Goal: Information Seeking & Learning: Learn about a topic

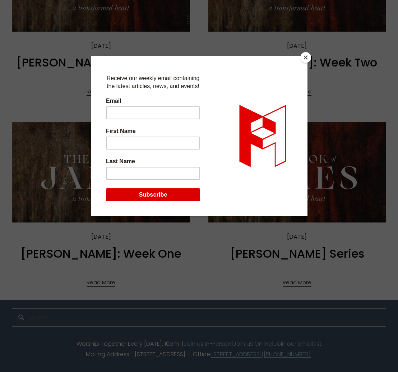
scroll to position [516, 0]
click at [307, 58] on button "Close" at bounding box center [305, 57] width 11 height 11
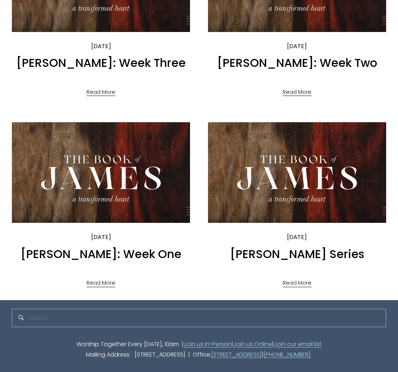
click at [293, 283] on link "Read More" at bounding box center [297, 280] width 29 height 15
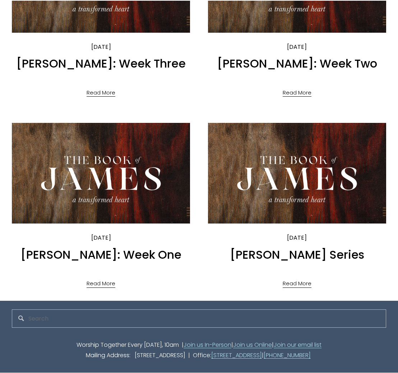
scroll to position [515, 0]
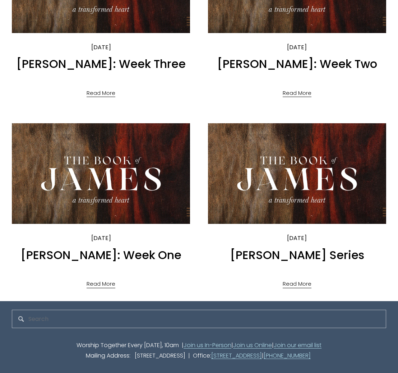
click at [296, 280] on link "Read More" at bounding box center [297, 281] width 29 height 15
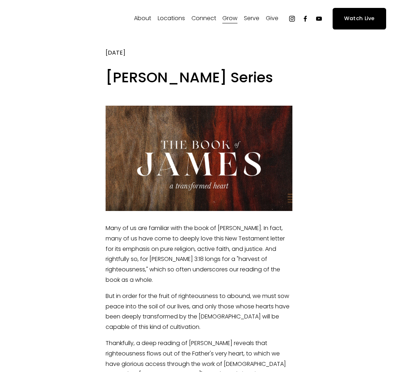
click at [175, 158] on div at bounding box center [199, 158] width 187 height 105
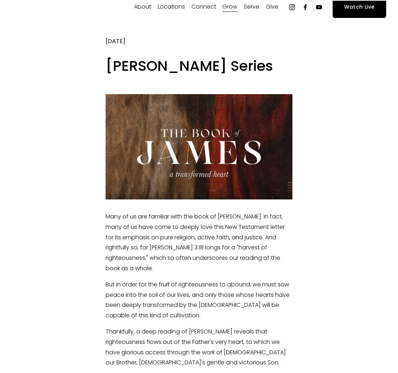
scroll to position [10, 0]
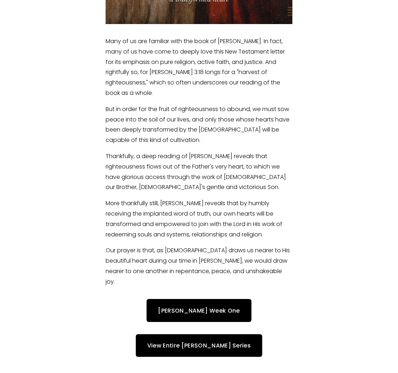
scroll to position [188, 0]
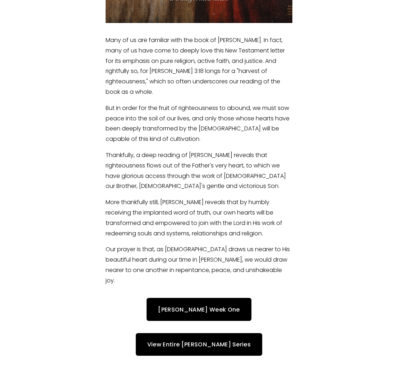
click at [185, 333] on link "View Entire [PERSON_NAME] Series" at bounding box center [199, 344] width 126 height 23
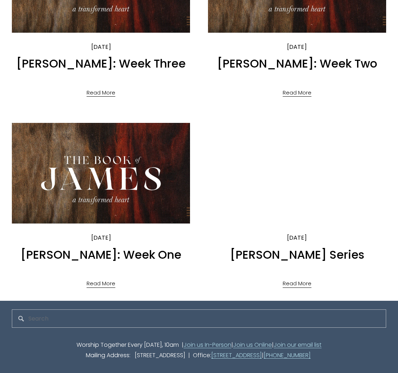
scroll to position [515, 0]
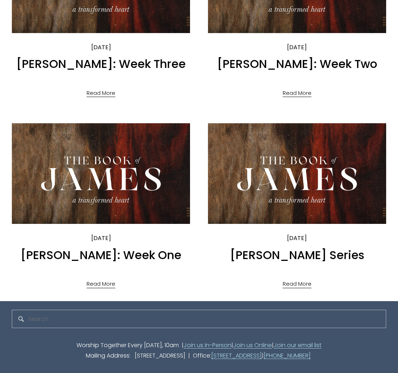
click at [103, 278] on link "Read More" at bounding box center [101, 281] width 29 height 15
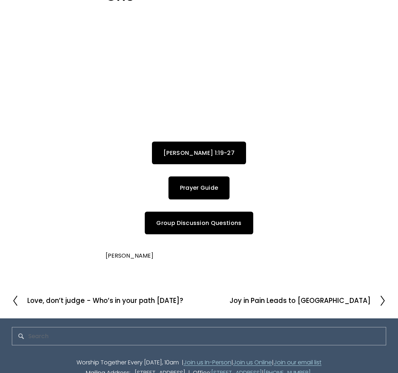
scroll to position [101, 0]
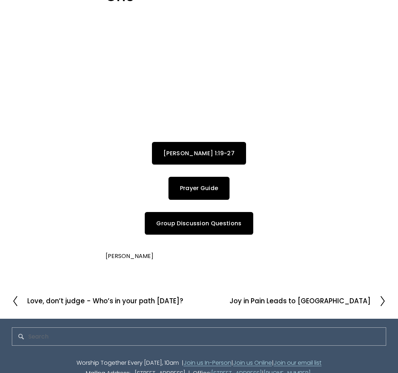
click at [193, 142] on link "James 1:19-27" at bounding box center [199, 153] width 94 height 23
click at [387, 283] on section "Previous Previous Love, don’t judge - Who’s in your path today? Next Next Joy i…" at bounding box center [199, 300] width 398 height 35
click at [383, 295] on icon at bounding box center [383, 300] width 6 height 11
click at [16, 295] on icon at bounding box center [15, 300] width 6 height 11
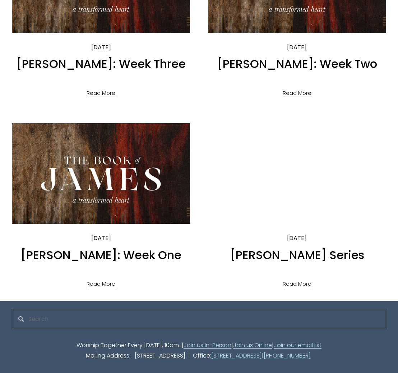
scroll to position [515, 0]
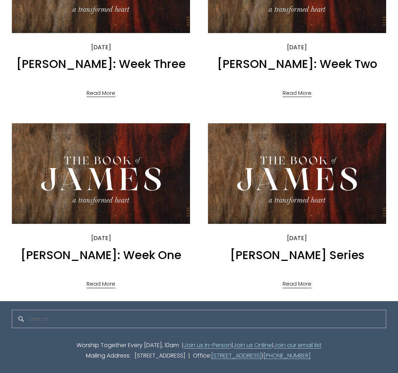
click at [286, 280] on link "Read More" at bounding box center [297, 281] width 29 height 15
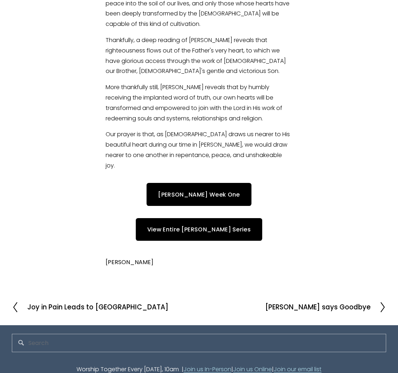
scroll to position [302, 0]
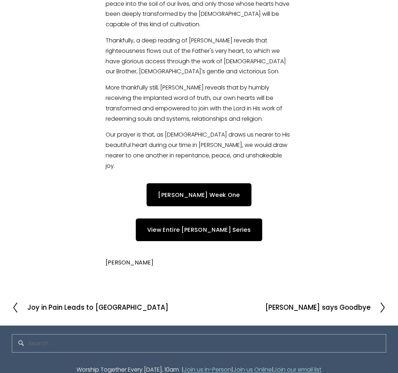
click at [202, 218] on link "View Entire James Series" at bounding box center [199, 229] width 126 height 23
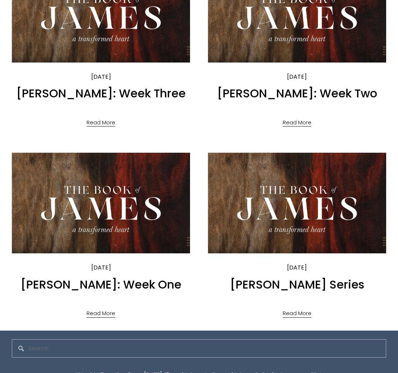
scroll to position [486, 0]
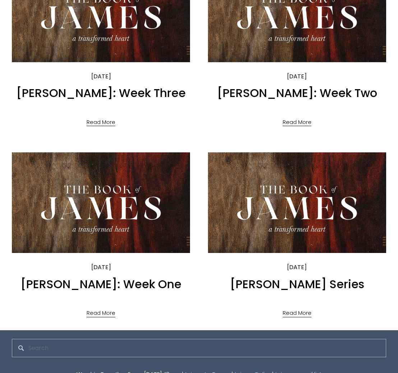
click at [103, 309] on link "Read More" at bounding box center [101, 310] width 29 height 15
